Goal: Browse casually: Explore the website without a specific task or goal

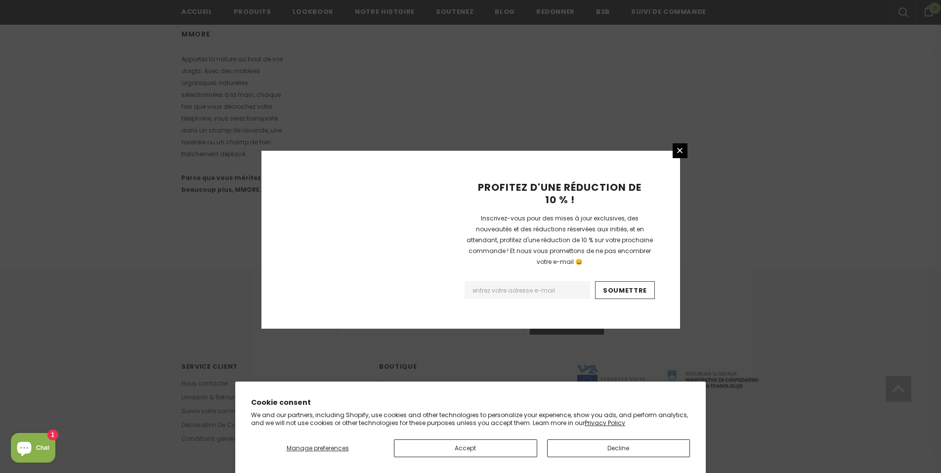
scroll to position [564, 0]
